Goal: Information Seeking & Learning: Learn about a topic

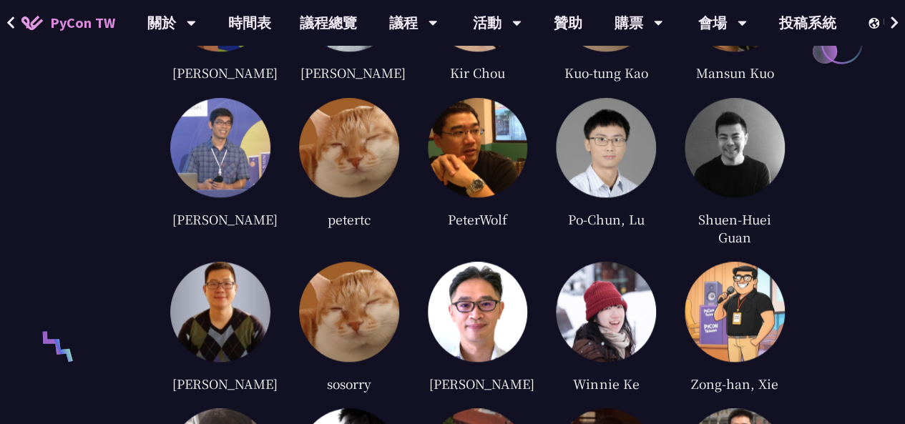
scroll to position [3514, 0]
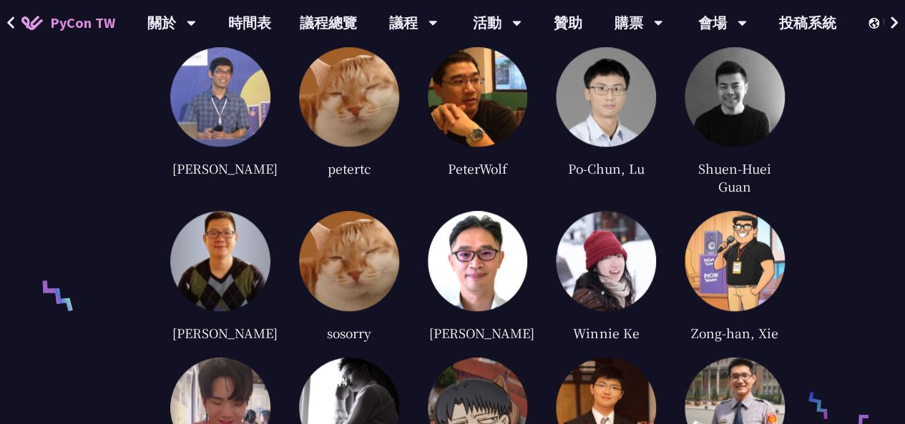
click at [365, 103] on img at bounding box center [349, 97] width 100 height 100
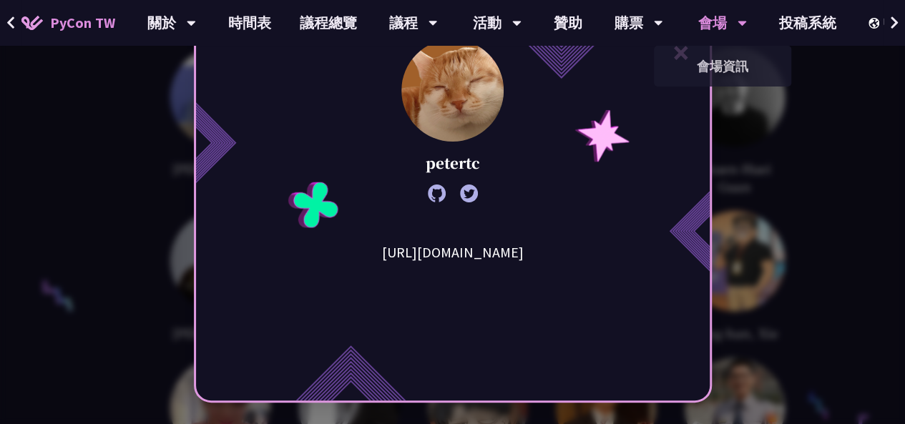
click at [689, 43] on div "會場 會場資訊" at bounding box center [723, 23] width 84 height 46
click at [693, 240] on img at bounding box center [688, 232] width 44 height 84
click at [686, 58] on button "×" at bounding box center [681, 52] width 43 height 43
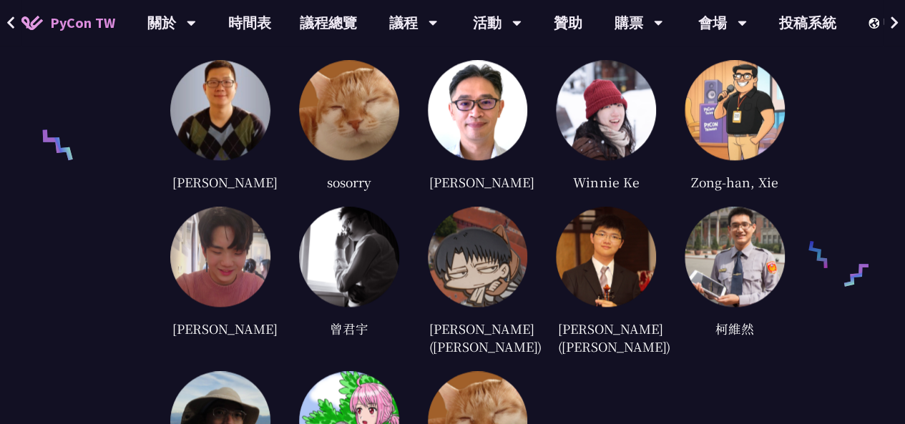
scroll to position [3671, 0]
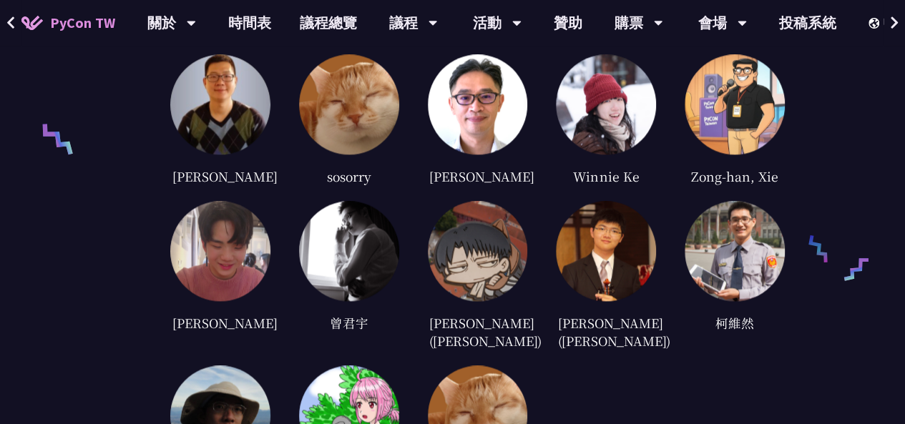
click at [619, 99] on img at bounding box center [606, 104] width 100 height 100
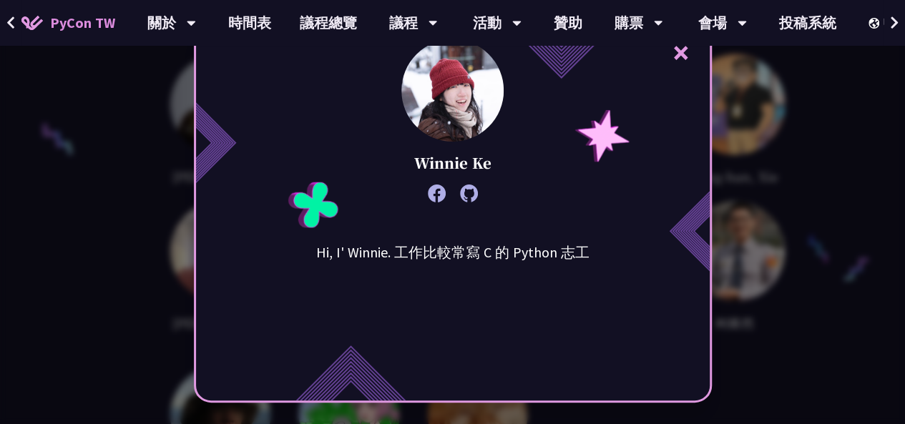
click at [686, 50] on button "×" at bounding box center [681, 52] width 43 height 43
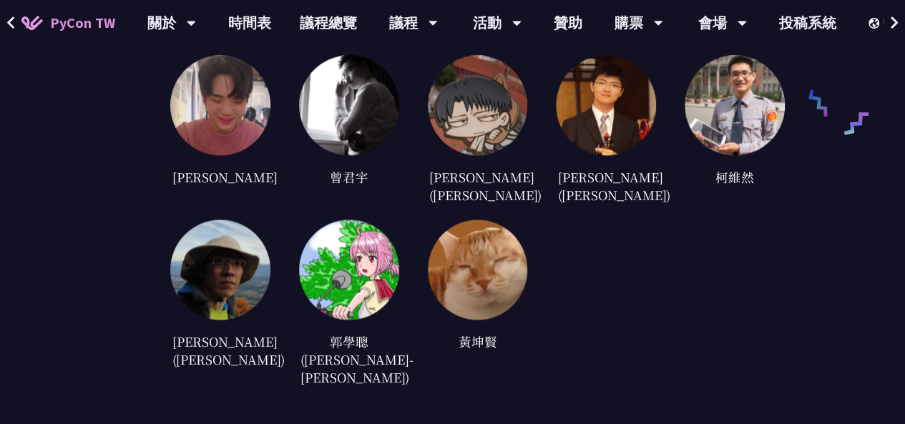
scroll to position [3845, 0]
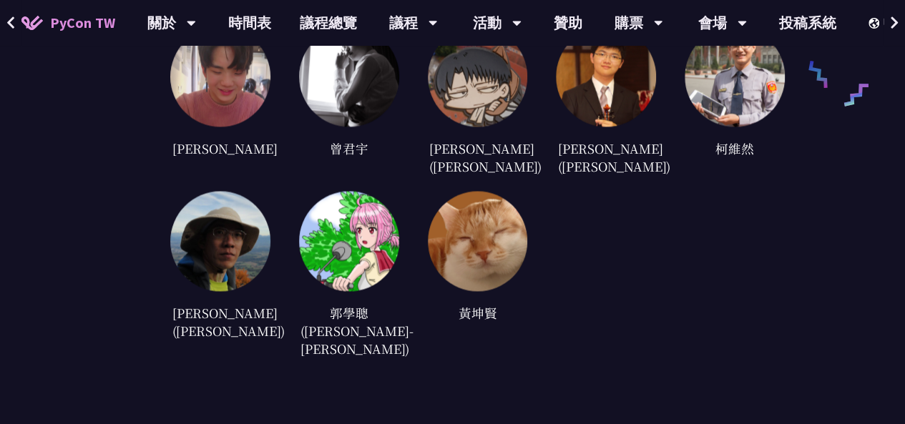
click at [501, 79] on img at bounding box center [478, 76] width 100 height 100
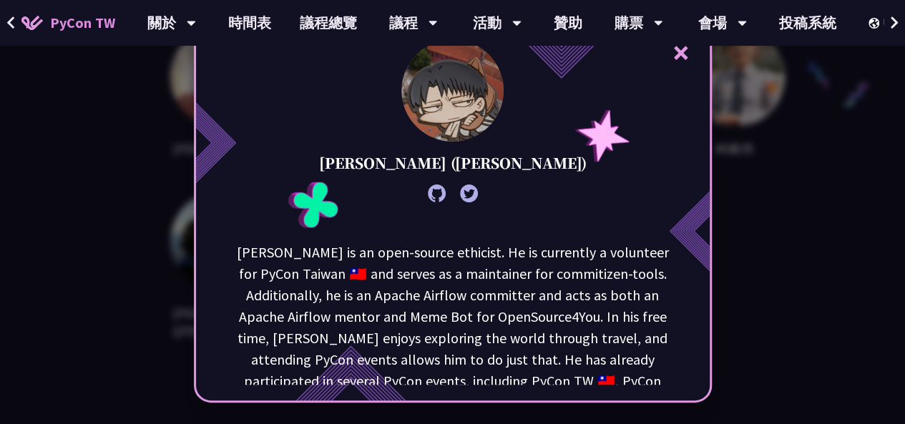
click at [691, 52] on button "×" at bounding box center [681, 52] width 43 height 43
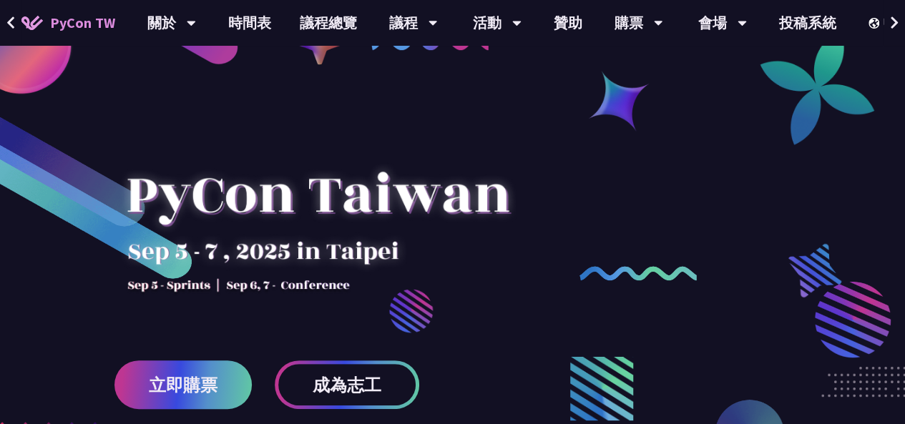
scroll to position [6, 0]
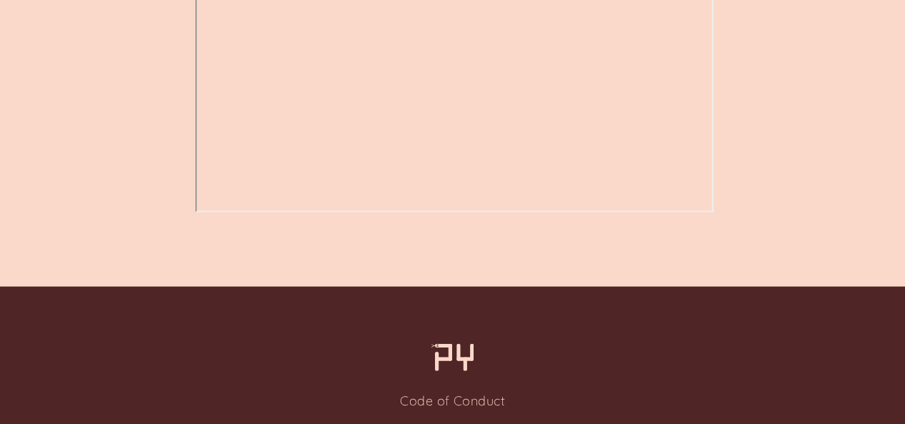
scroll to position [1845, 0]
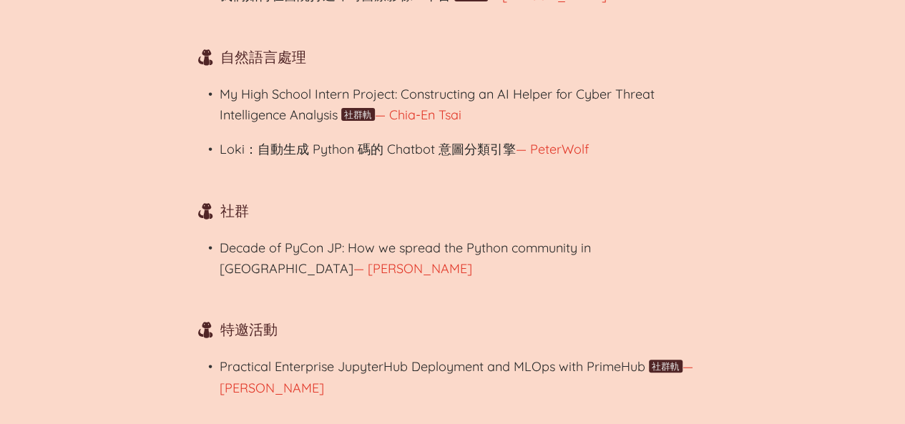
scroll to position [3048, 0]
